Goal: Task Accomplishment & Management: Manage account settings

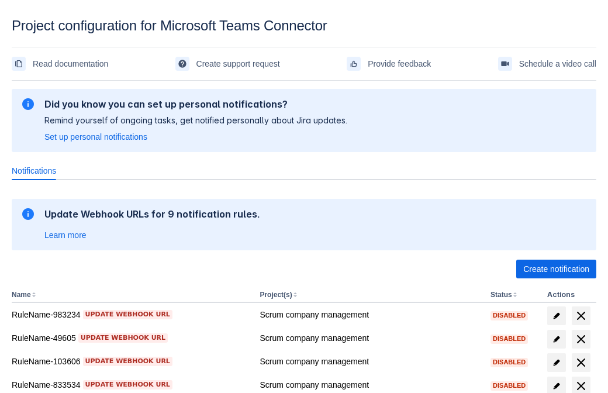
click at [556, 269] on span "Create notification" at bounding box center [556, 268] width 66 height 19
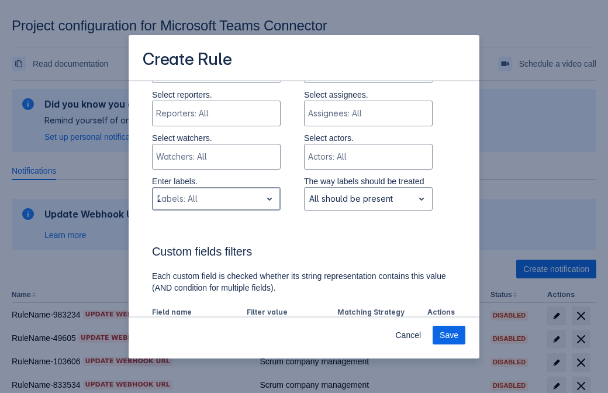
type input "298107_label"
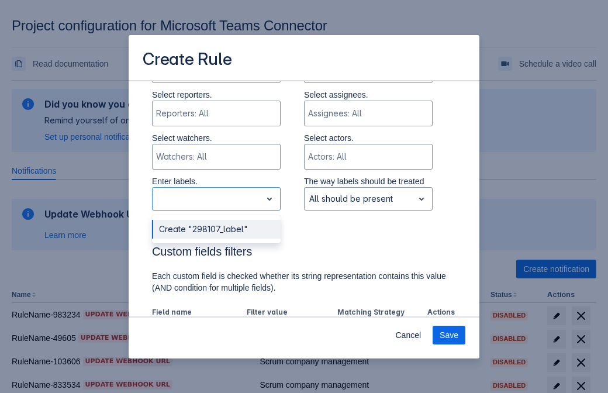
scroll to position [724, 0]
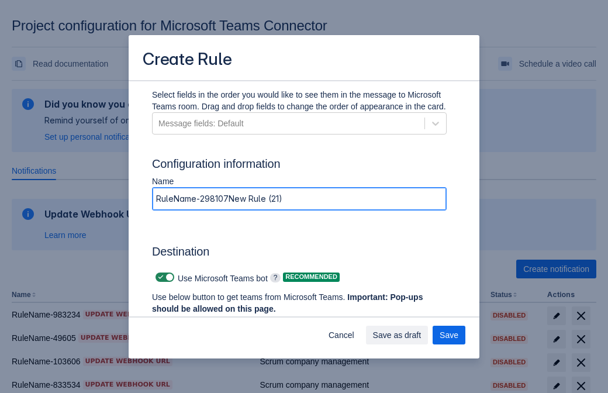
type input "RuleName-298107New Rule (21)"
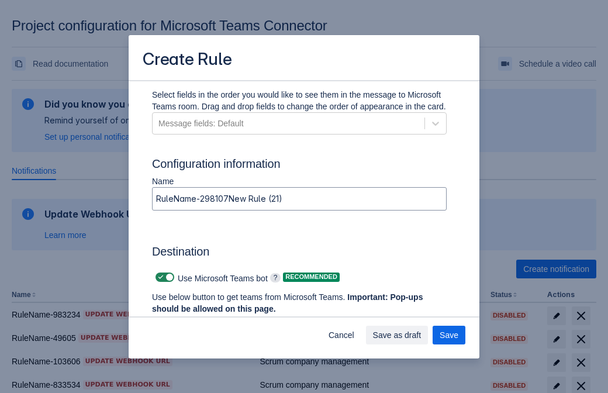
click at [159, 277] on span at bounding box center [160, 276] width 9 height 9
click at [159, 277] on input "checkbox" at bounding box center [159, 277] width 8 height 8
checkbox input "false"
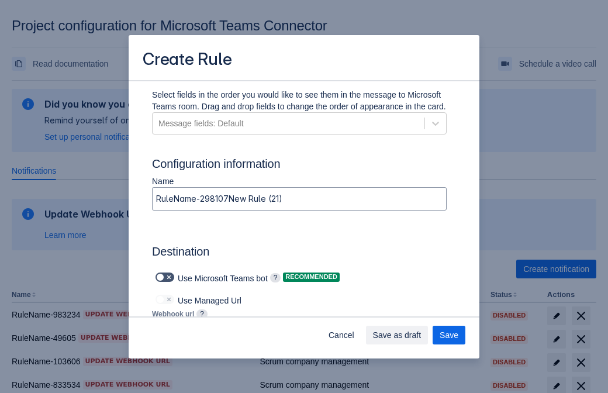
type input "https://prod-103.westeurope.logic.azure.com:443/workflows/562279af401f414e8dae6…"
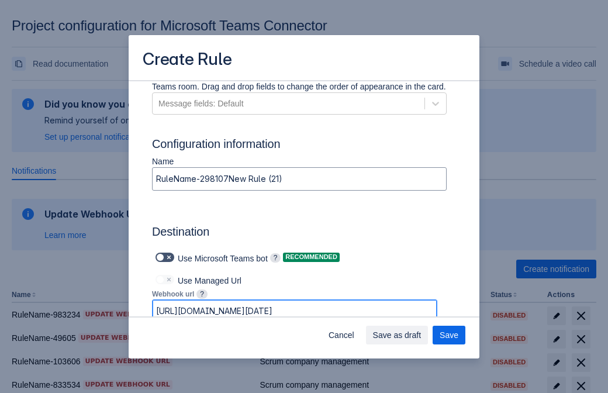
click at [421, 335] on span "Save as draft" at bounding box center [397, 334] width 48 height 19
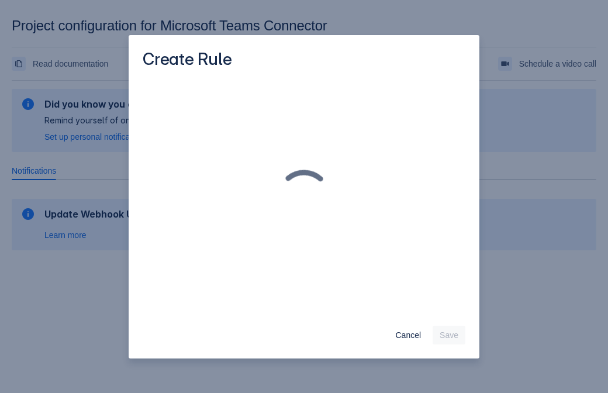
scroll to position [0, 0]
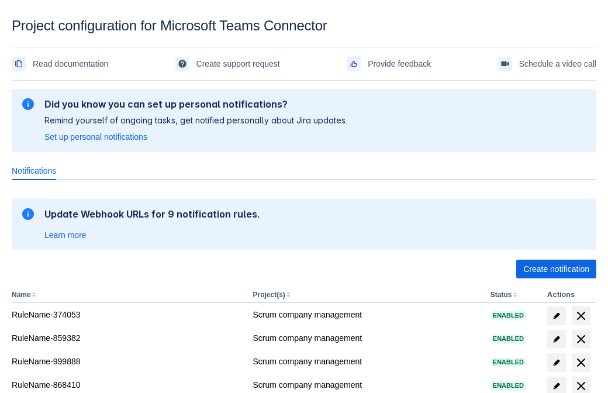
scroll to position [229, 0]
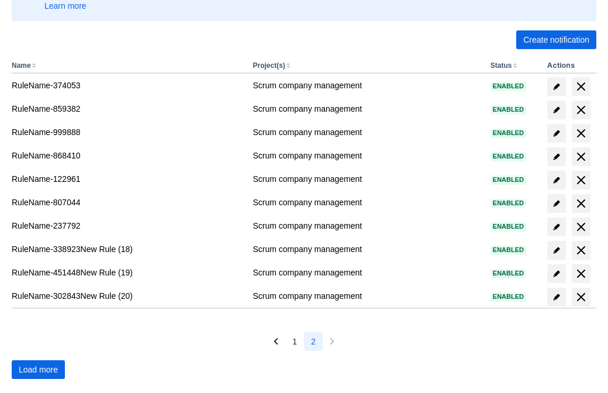
click at [38, 369] on span "Load more" at bounding box center [38, 369] width 39 height 19
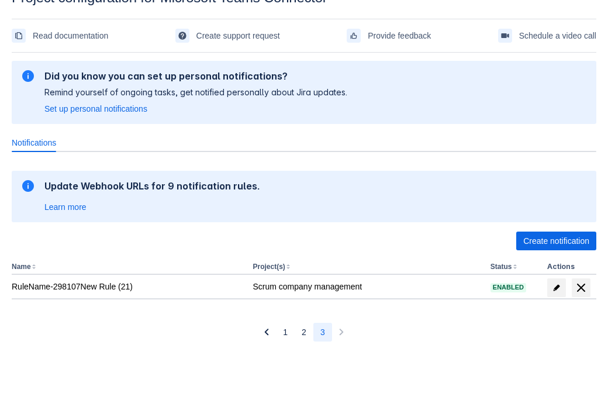
scroll to position [28, 0]
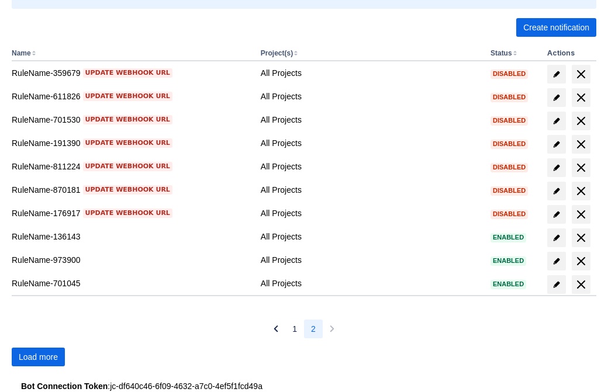
click at [38, 357] on span "Load more" at bounding box center [38, 357] width 39 height 19
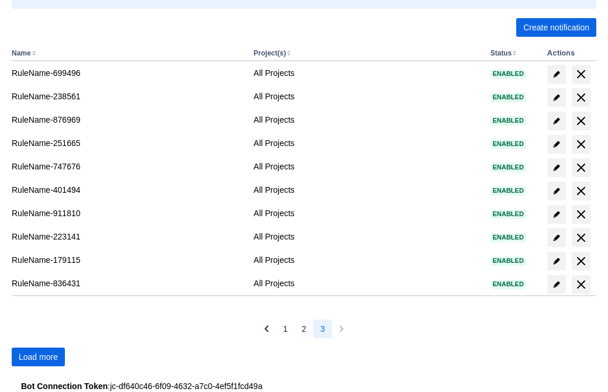
click at [38, 357] on span "Load more" at bounding box center [38, 357] width 39 height 19
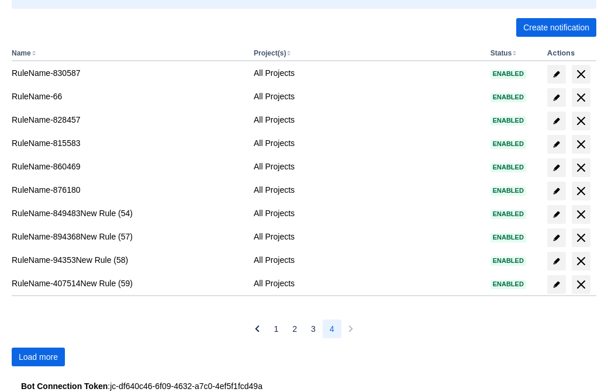
click at [38, 357] on span "Load more" at bounding box center [38, 357] width 39 height 19
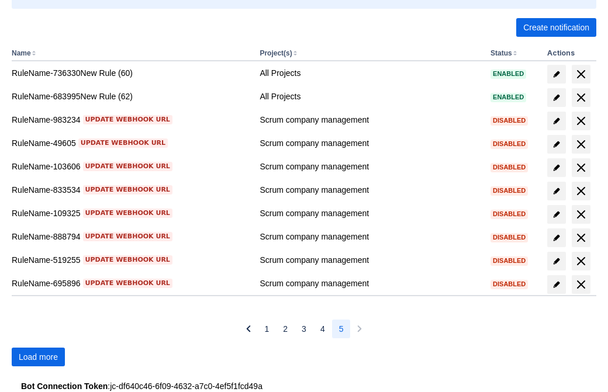
click at [38, 357] on span "Load more" at bounding box center [38, 357] width 39 height 19
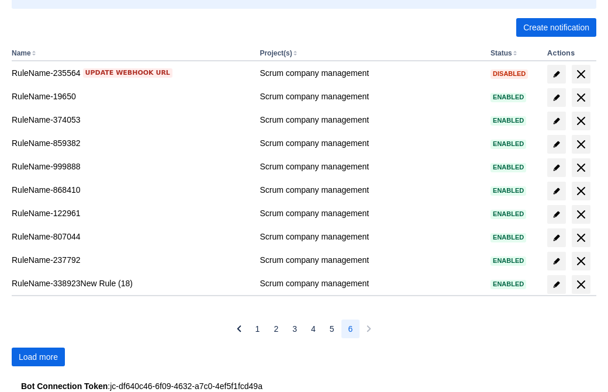
click at [38, 357] on span "Load more" at bounding box center [38, 357] width 39 height 19
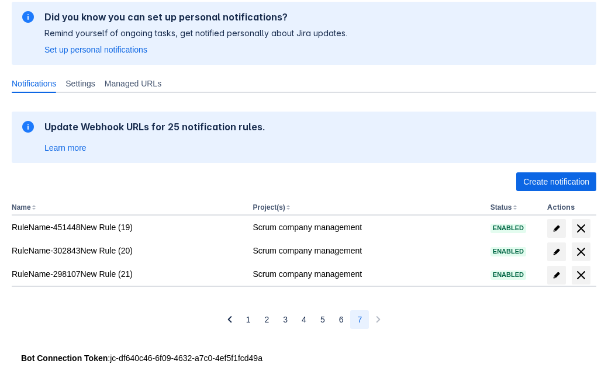
scroll to position [87, 0]
click at [580, 275] on span "delete" at bounding box center [581, 275] width 14 height 14
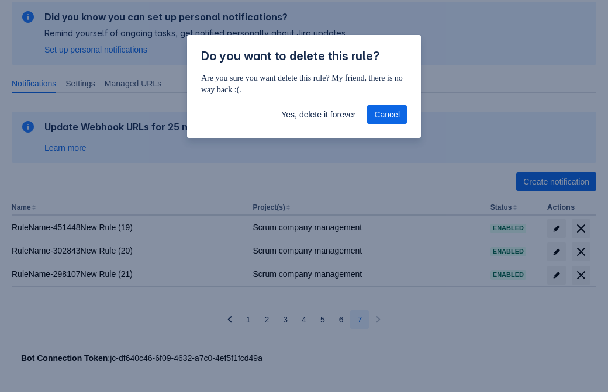
click at [318, 115] on span "Yes, delete it forever" at bounding box center [318, 114] width 74 height 19
